Goal: Use online tool/utility: Utilize a website feature to perform a specific function

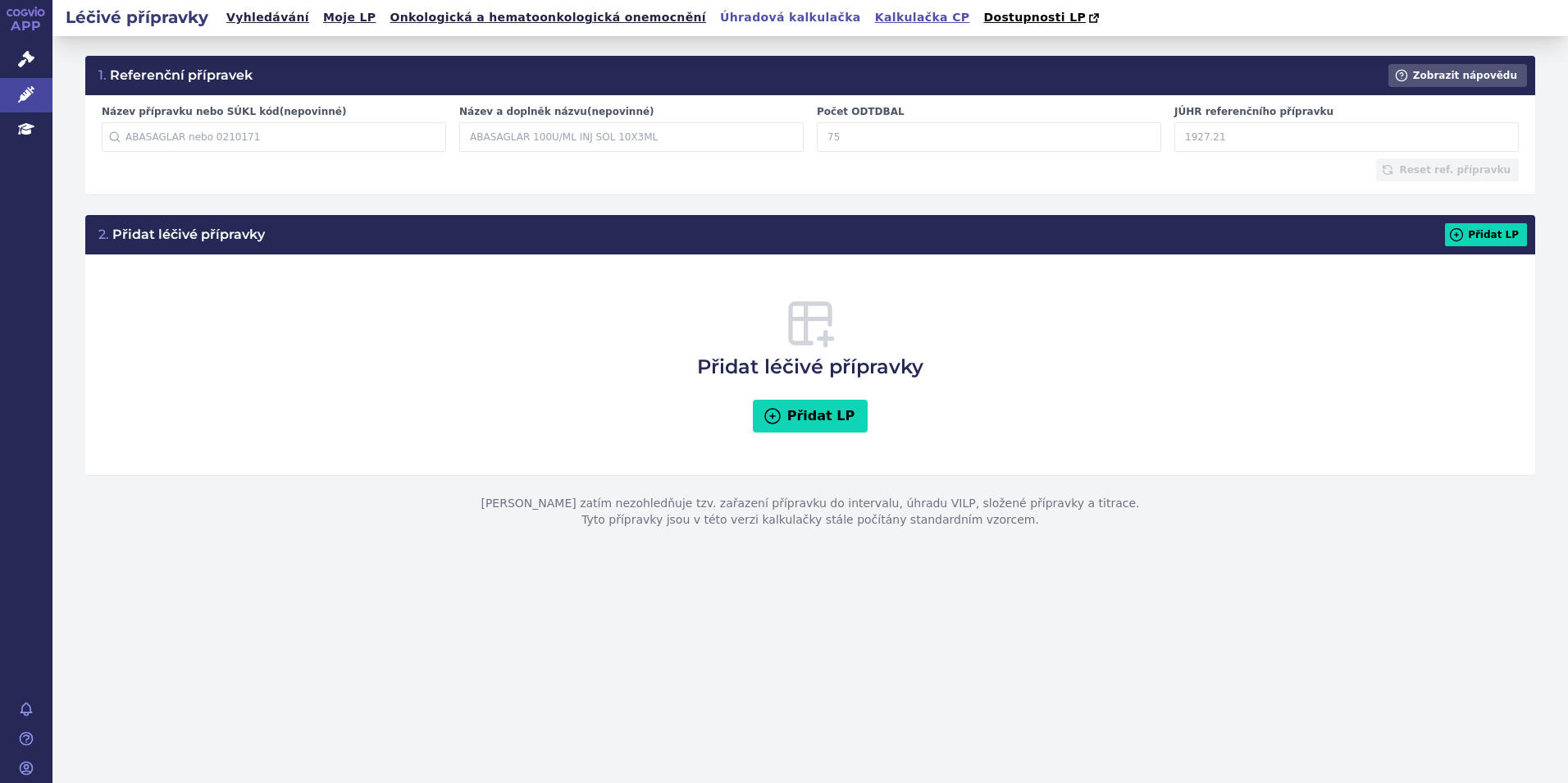
click at [870, 16] on link "Kalkulačka CP" at bounding box center [922, 17] width 105 height 22
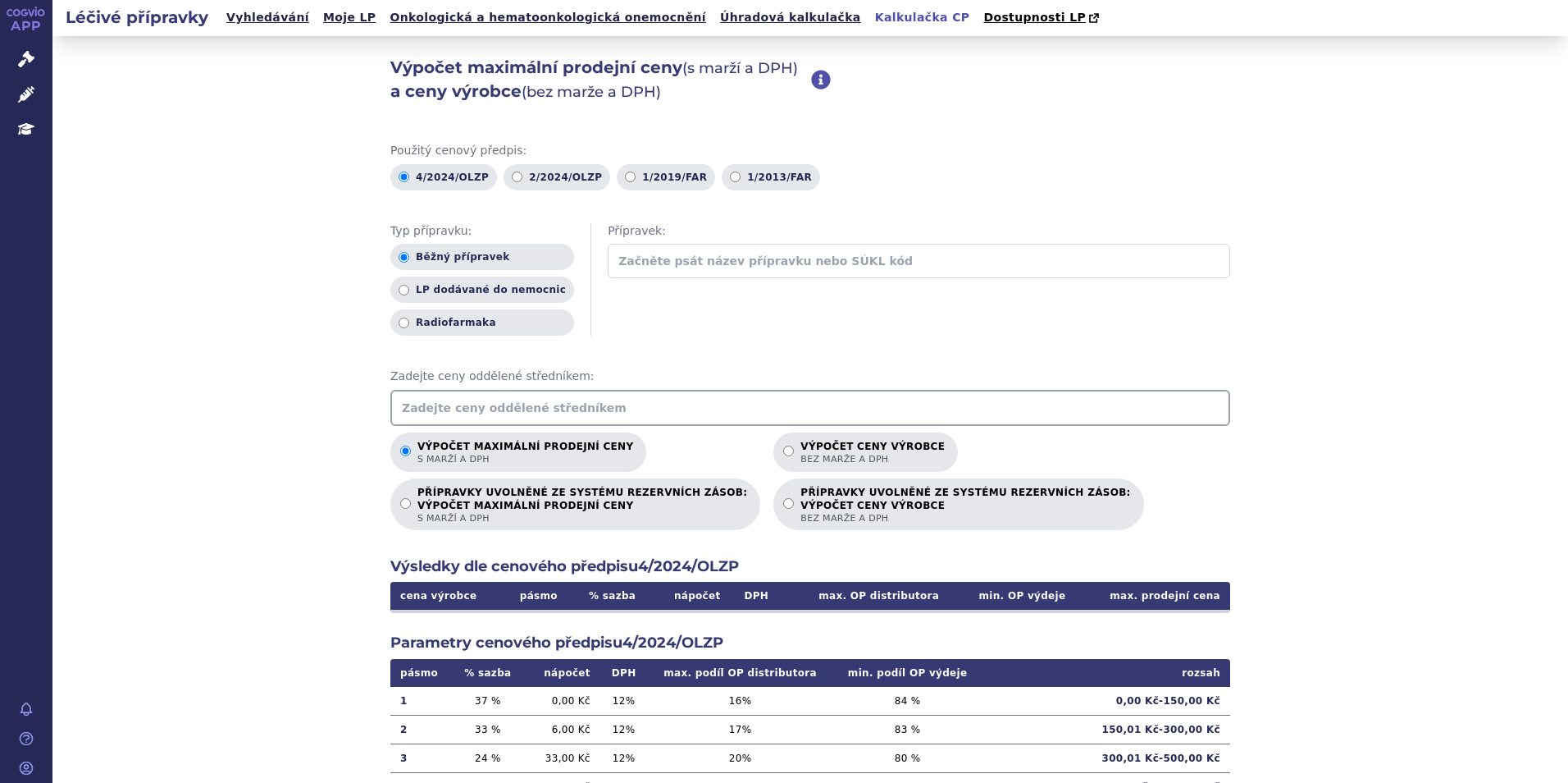
click at [520, 410] on input "text" at bounding box center [810, 408] width 839 height 37
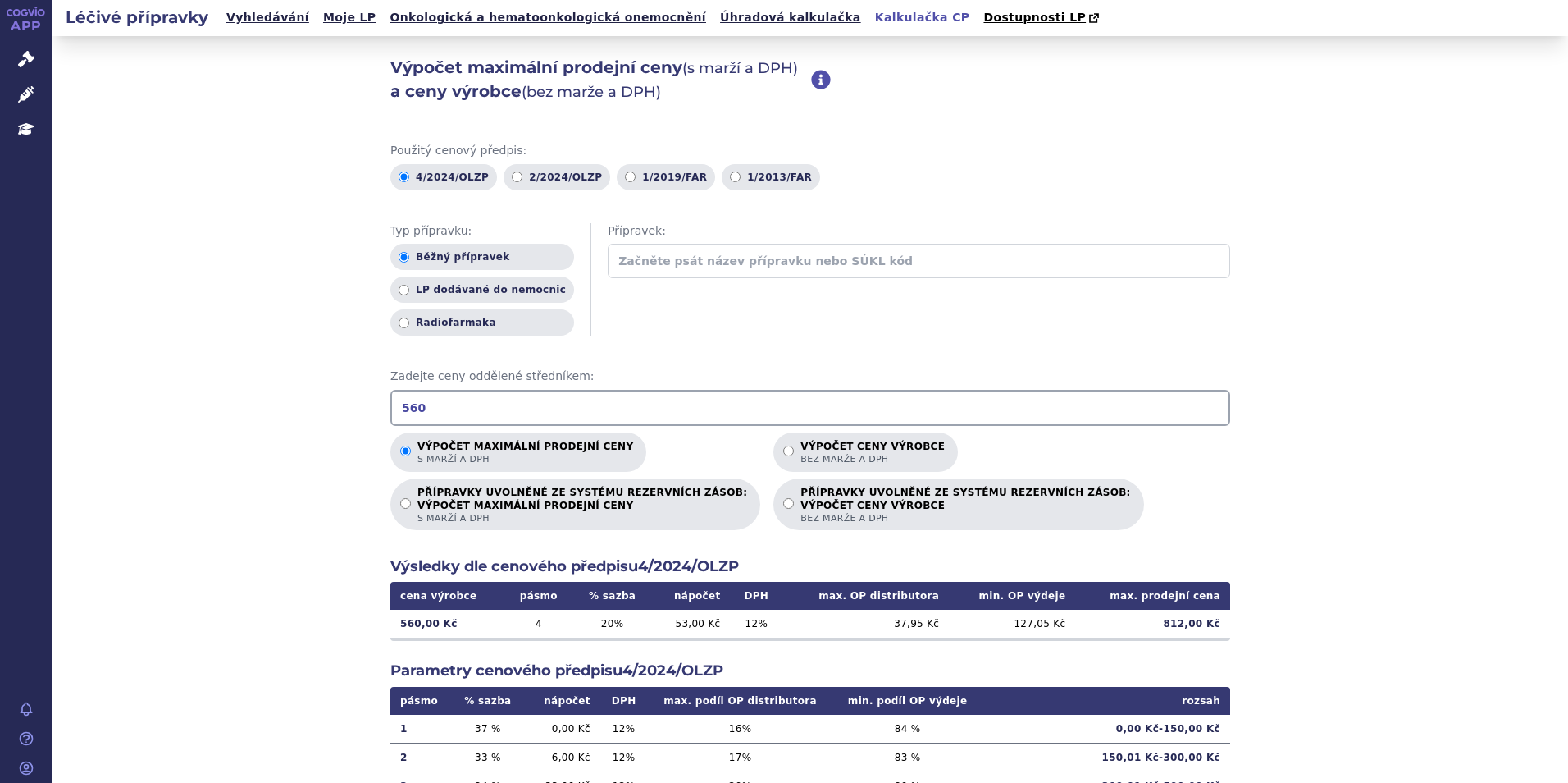
drag, startPoint x: 520, startPoint y: 410, endPoint x: 361, endPoint y: 405, distance: 159.1
click at [361, 405] on div "Výpočet maximální prodejní ceny (s marží a DPH) a ceny výrobce (bez marže a DPH…" at bounding box center [810, 515] width 1515 height 957
type input "1560"
click at [715, 14] on link "Úhradová kalkulačka" at bounding box center [790, 17] width 151 height 22
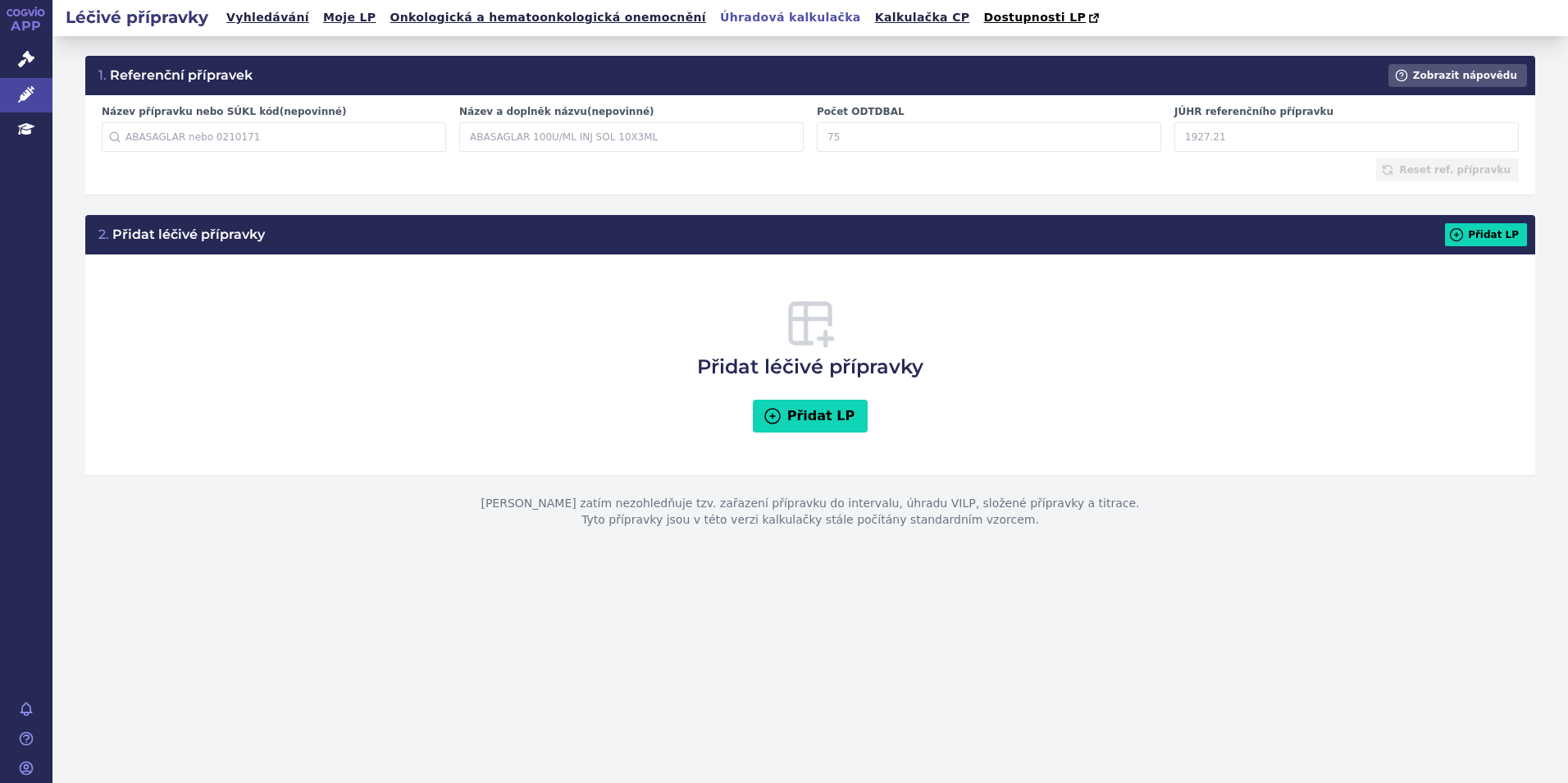
click at [1270, 145] on input "JÚHR referenčního přípravku" at bounding box center [1346, 137] width 345 height 29
type input "560"
click at [933, 134] on input "Počet ODTDBAL" at bounding box center [989, 137] width 345 height 29
type input "30"
click at [1518, 232] on button "Přidat LP" at bounding box center [1486, 235] width 82 height 23
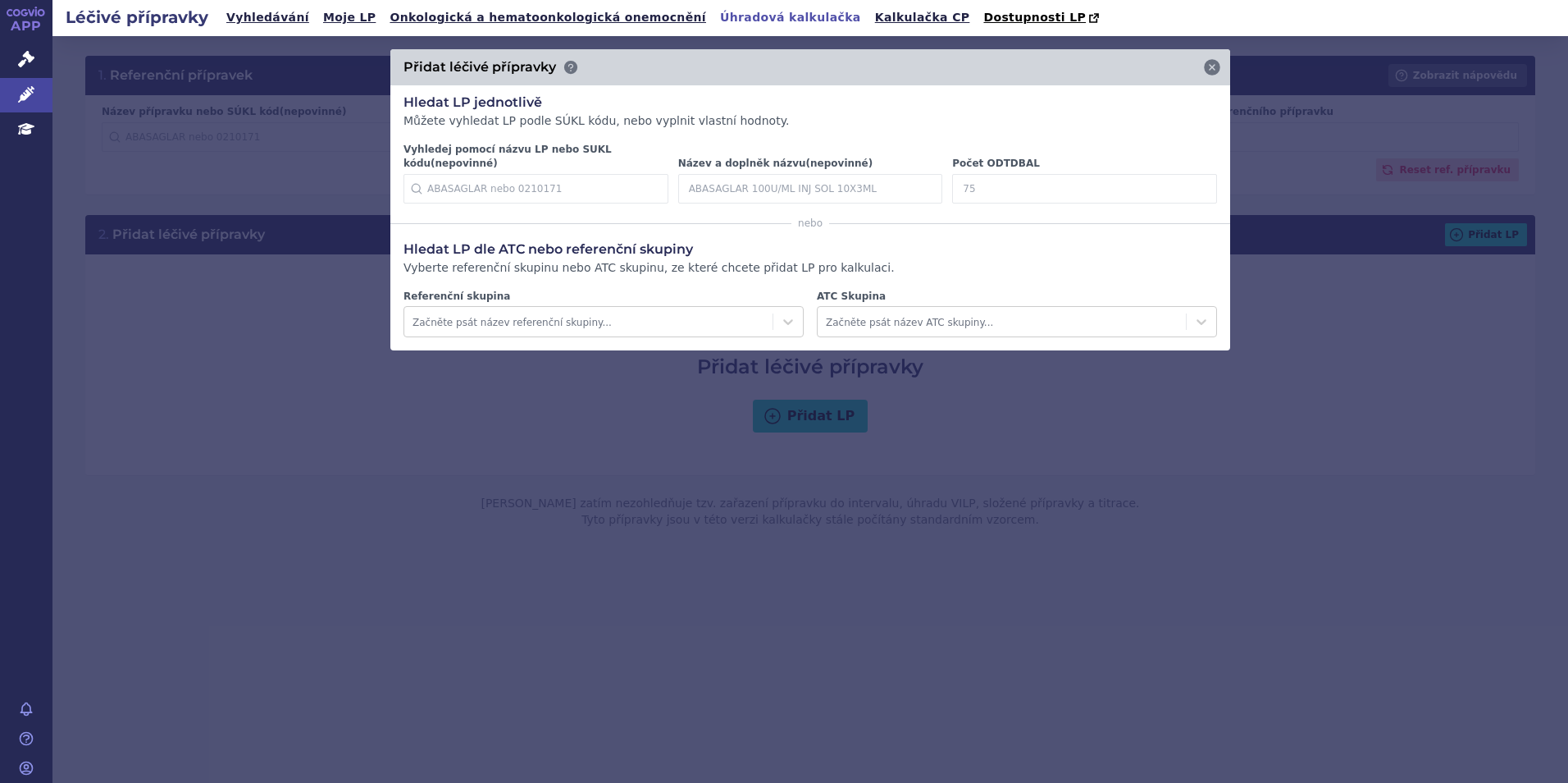
click at [992, 181] on input "Počet ODTDBAL" at bounding box center [1085, 189] width 265 height 29
type input "30"
click at [1194, 181] on icon at bounding box center [1192, 189] width 16 height 16
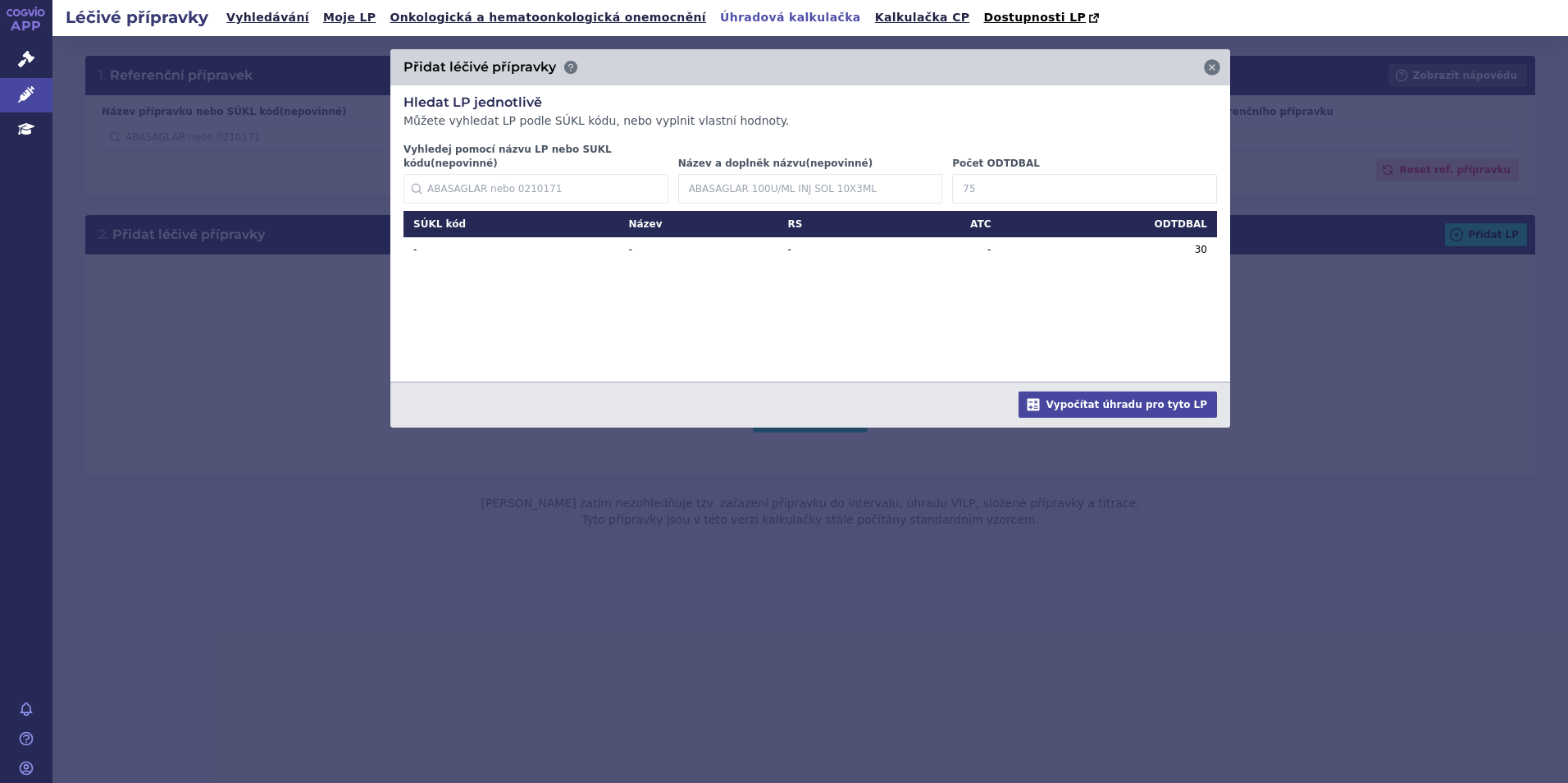
click at [1051, 174] on input "Počet ODTDBAL" at bounding box center [1085, 189] width 265 height 29
type input "90"
click at [1192, 174] on div at bounding box center [1201, 189] width 39 height 29
click at [1189, 179] on icon at bounding box center [1192, 189] width 20 height 20
click at [1113, 399] on button "Vypočítat úhradu pro tyto LP" at bounding box center [1117, 404] width 199 height 26
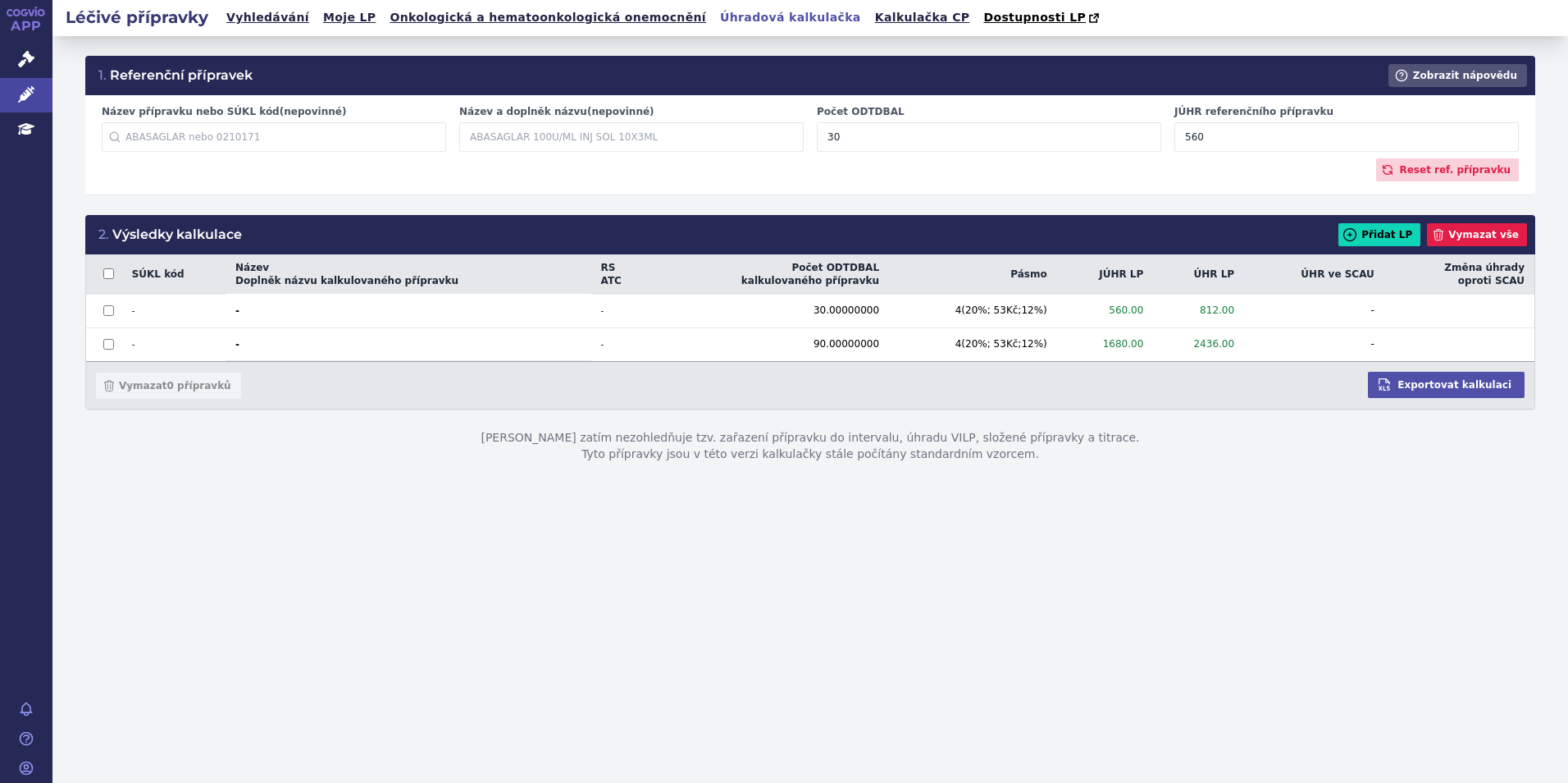
drag, startPoint x: 1216, startPoint y: 140, endPoint x: 1136, endPoint y: 137, distance: 80.1
click at [1136, 137] on div "Název přípravku nebo SÚKL kód (nepovinné) Začněte psát název přípravku nebo SÚK…" at bounding box center [810, 131] width 1430 height 53
drag, startPoint x: 1236, startPoint y: 139, endPoint x: 1175, endPoint y: 141, distance: 61.0
click at [1175, 141] on input "654.49" at bounding box center [1346, 137] width 345 height 29
drag, startPoint x: 1247, startPoint y: 139, endPoint x: 1169, endPoint y: 141, distance: 78.0
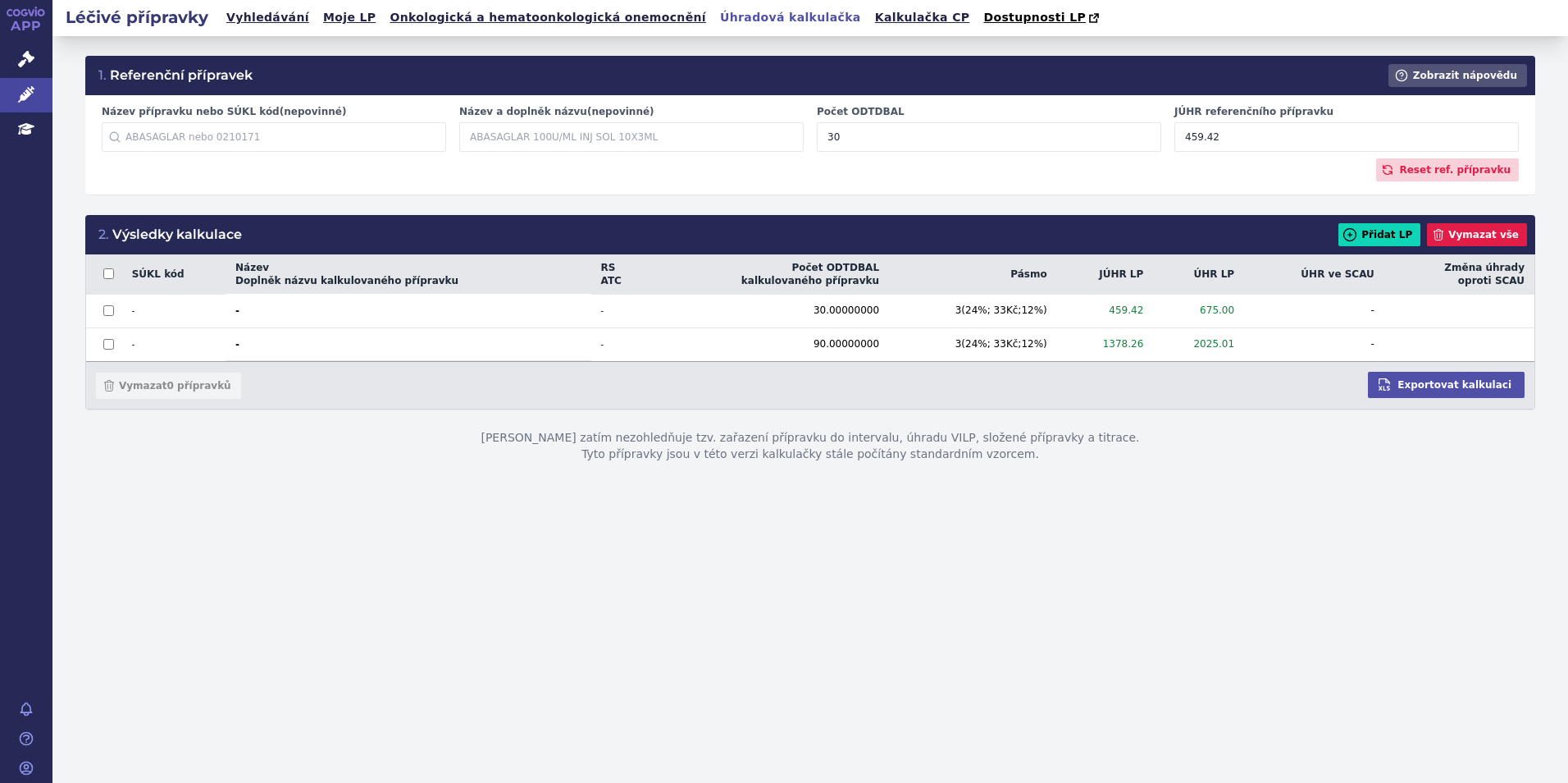
click at [1169, 141] on div "JÚHR referenčního přípravku 459.42" at bounding box center [1346, 128] width 358 height 47
drag, startPoint x: 1237, startPoint y: 135, endPoint x: 1097, endPoint y: 142, distance: 140.2
click at [1097, 142] on div "Název přípravku nebo SÚKL kód (nepovinné) Začněte psát název přípravku nebo SÚK…" at bounding box center [810, 131] width 1430 height 53
type input "616.55"
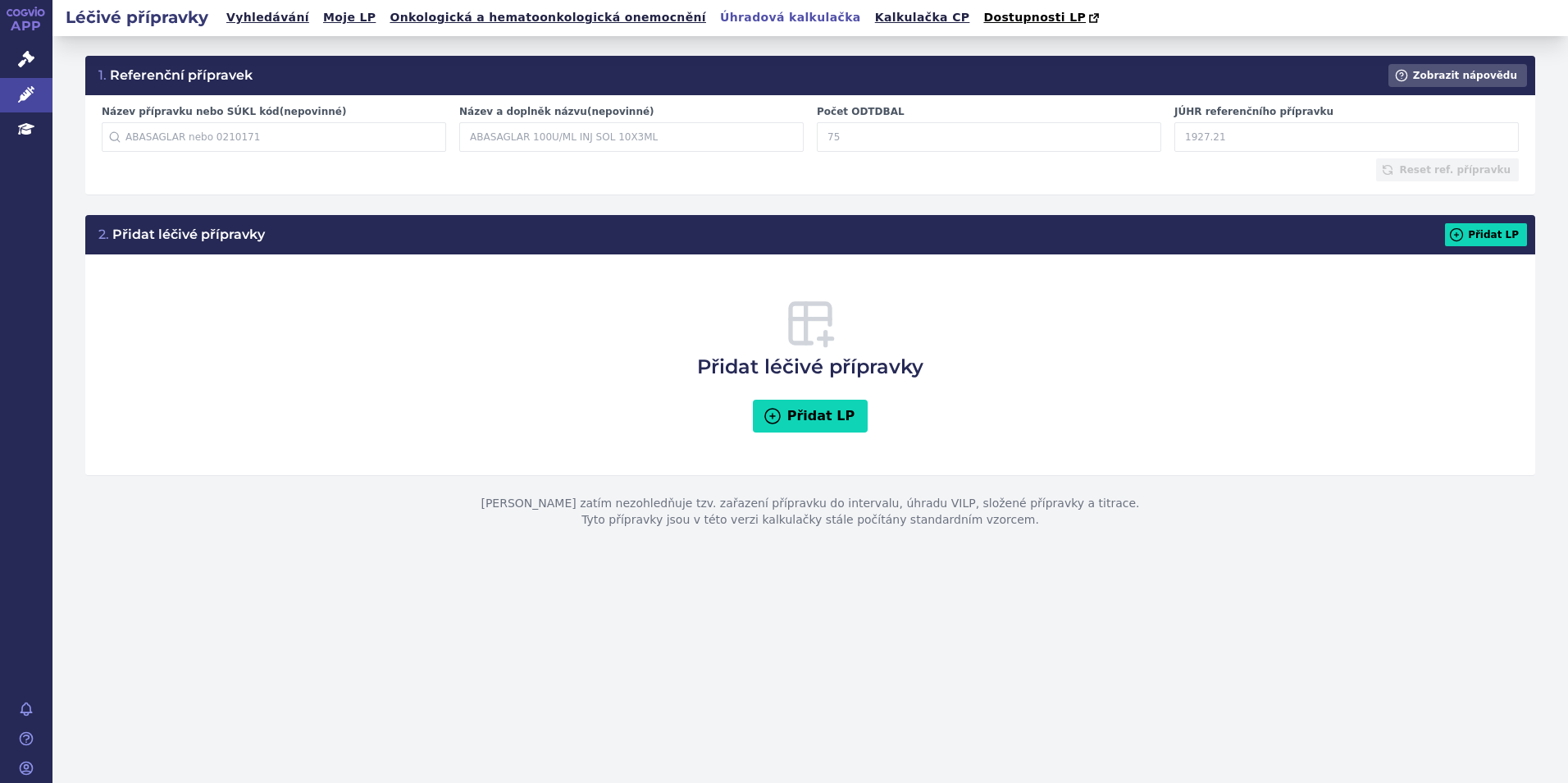
click at [1233, 128] on input "JÚHR referenčního přípravku" at bounding box center [1346, 137] width 345 height 29
click at [870, 21] on link "Kalkulačka CP" at bounding box center [922, 17] width 105 height 22
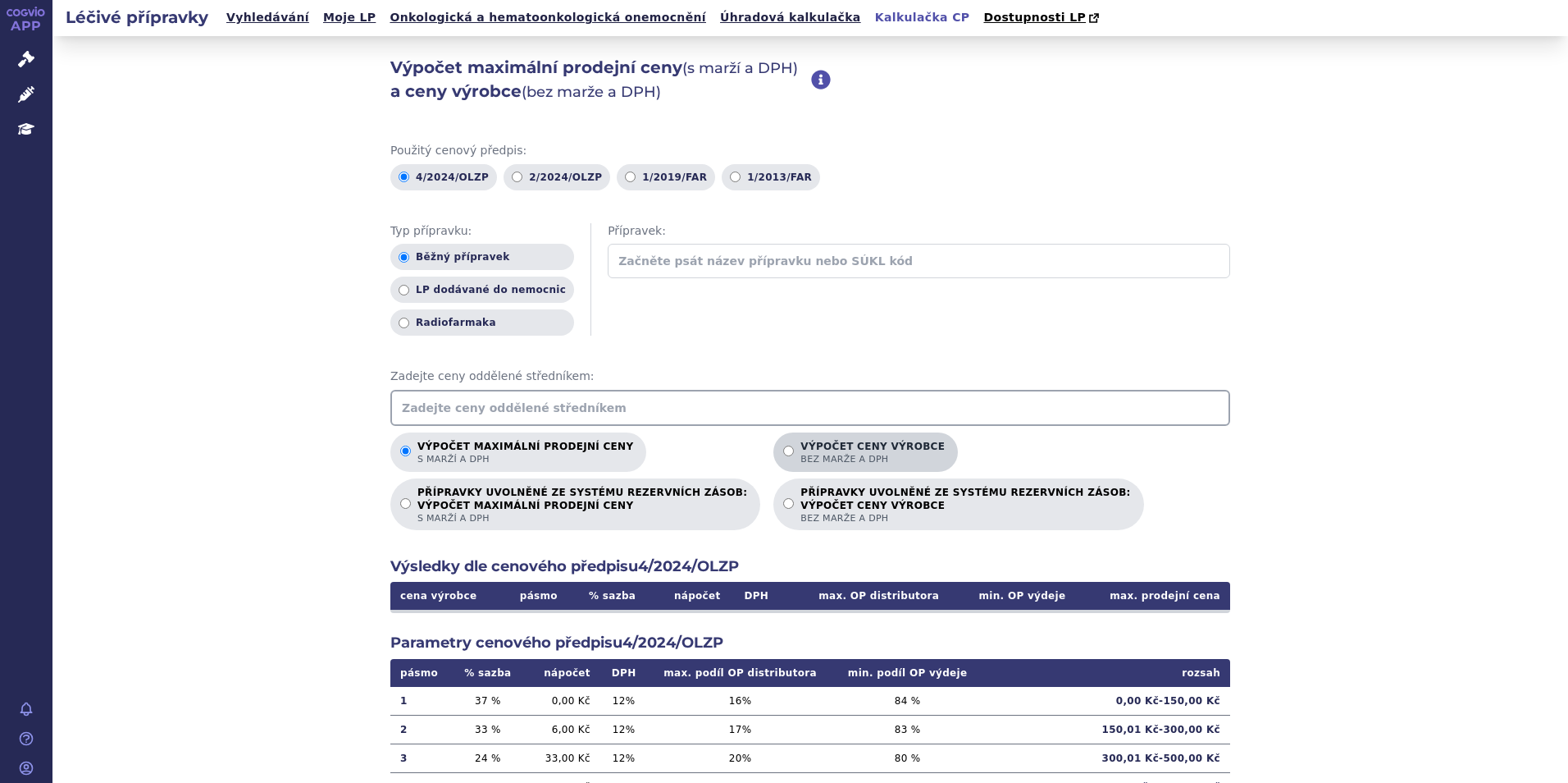
click at [783, 451] on input "Výpočet ceny výrobce bez marže a DPH" at bounding box center [788, 451] width 11 height 11
radio input "true"
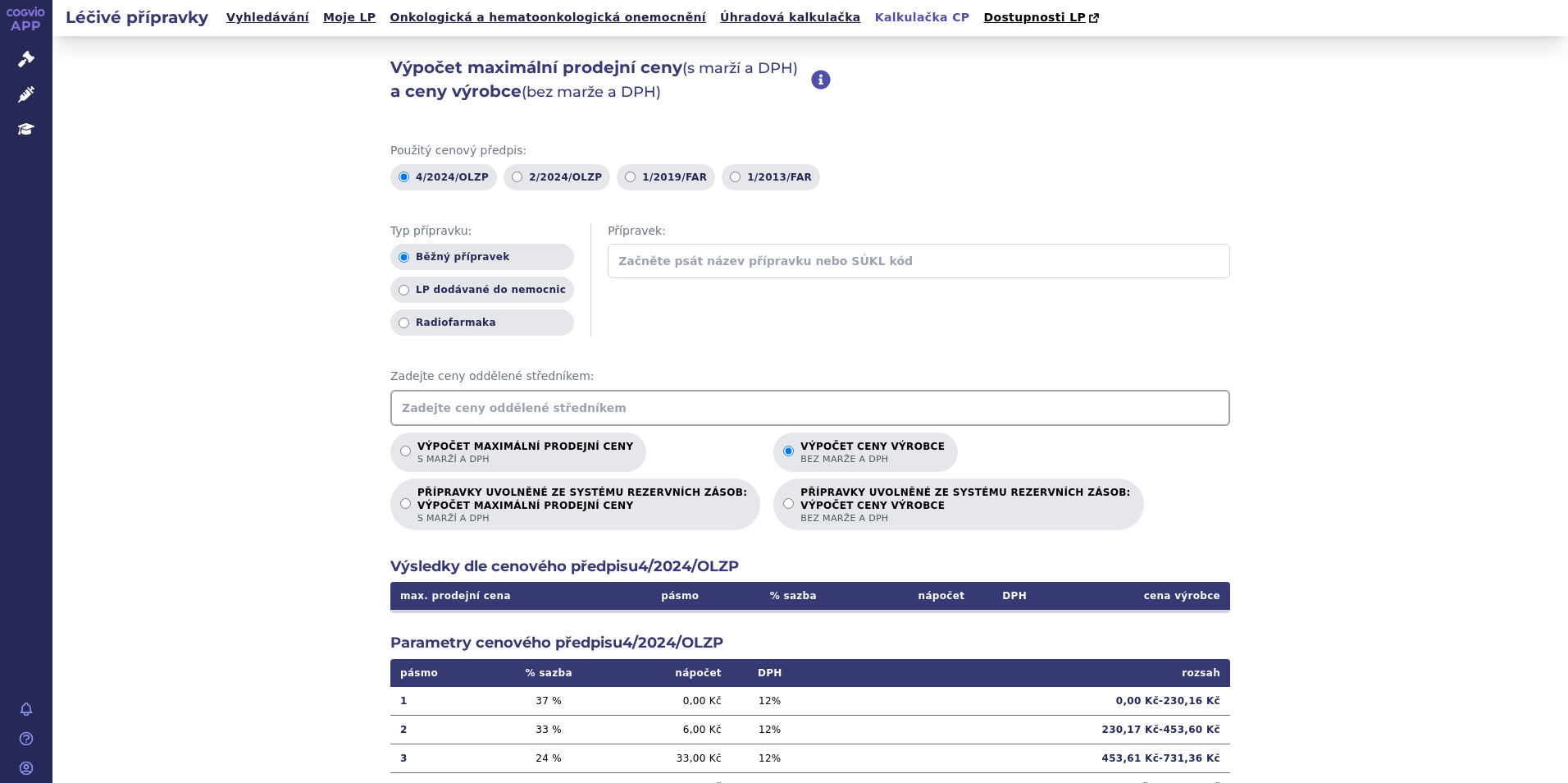
click at [693, 416] on input "text" at bounding box center [810, 408] width 839 height 37
click at [490, 402] on input "text" at bounding box center [810, 408] width 839 height 37
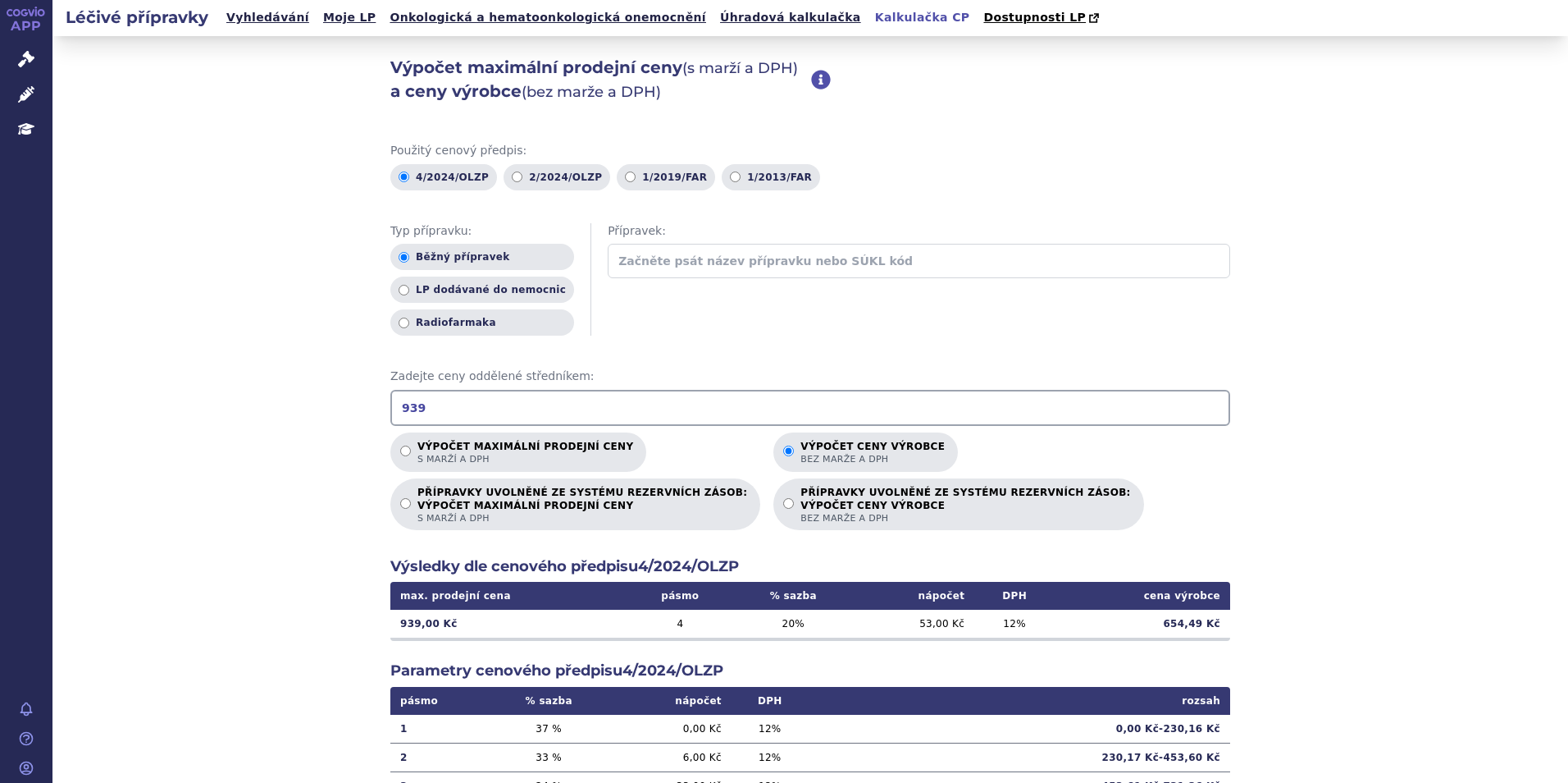
type input "939"
drag, startPoint x: 380, startPoint y: 404, endPoint x: 327, endPoint y: 410, distance: 53.3
click at [327, 410] on div "Výpočet maximální prodejní ceny (s marží a DPH) a ceny výrobce (bez marže a DPH…" at bounding box center [810, 515] width 1515 height 957
drag, startPoint x: 462, startPoint y: 418, endPoint x: 323, endPoint y: 410, distance: 139.2
click at [323, 410] on div "Výpočet maximální prodejní ceny (s marží a DPH) a ceny výrobce (bez marže a DPH…" at bounding box center [810, 515] width 1515 height 957
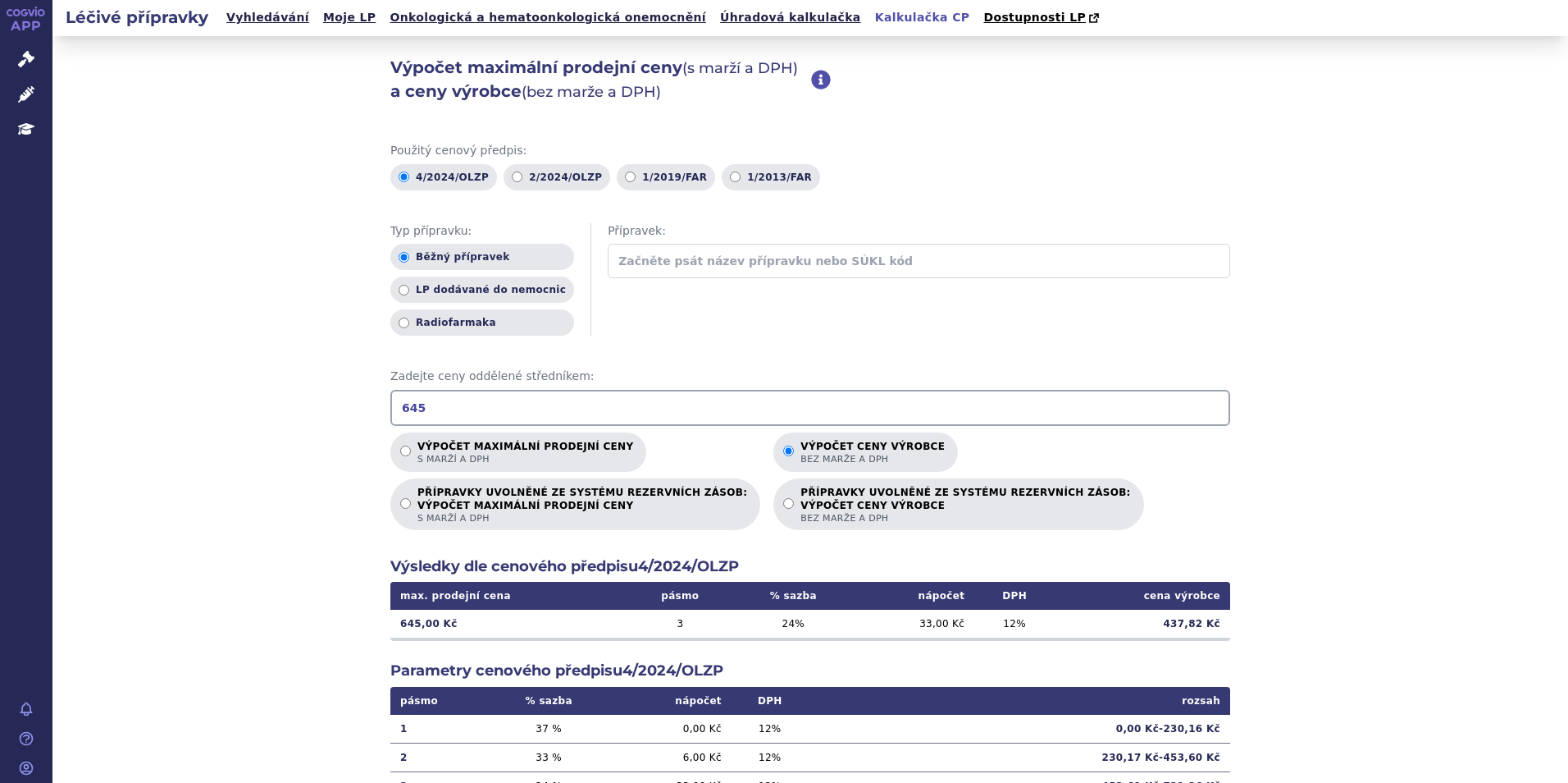
drag, startPoint x: 458, startPoint y: 411, endPoint x: 364, endPoint y: 412, distance: 94.0
click at [364, 412] on div "Výpočet maximální prodejní ceny (s marží a DPH) a ceny výrobce (bez marže a DPH…" at bounding box center [810, 515] width 1515 height 957
type input "888"
